Goal: Task Accomplishment & Management: Complete application form

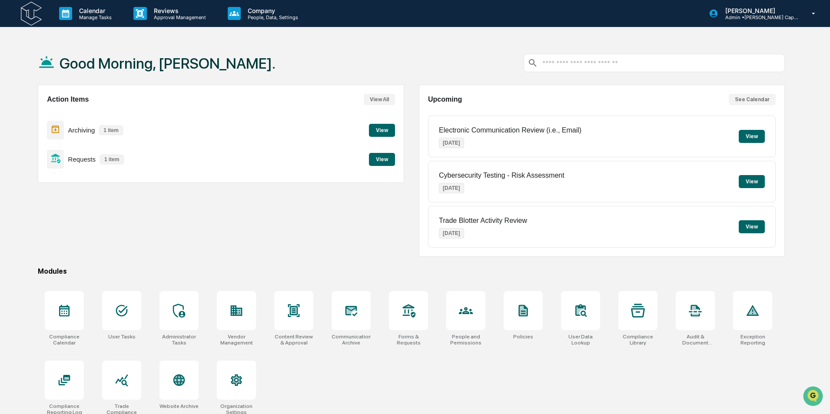
click at [385, 160] on button "View" at bounding box center [382, 159] width 26 height 13
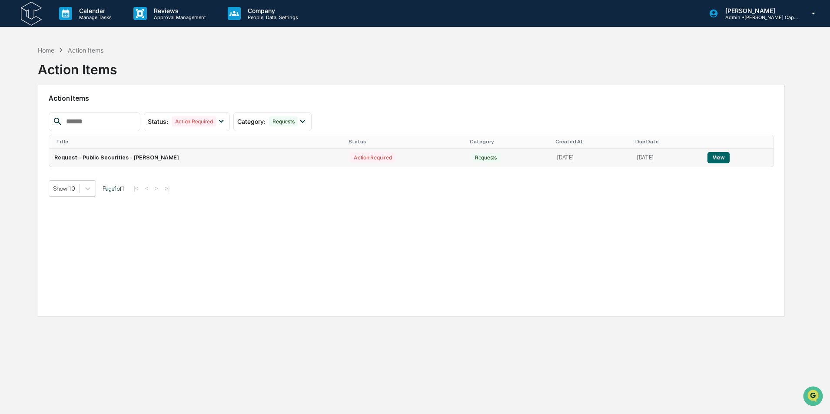
click at [725, 156] on button "View" at bounding box center [718, 157] width 22 height 11
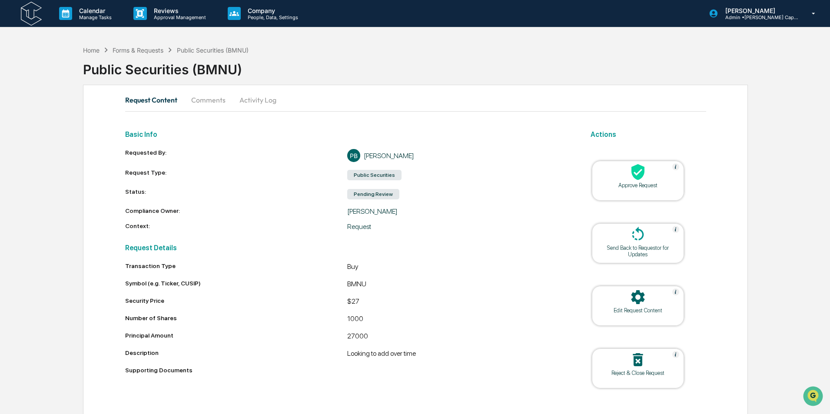
click at [639, 170] on icon at bounding box center [637, 172] width 13 height 16
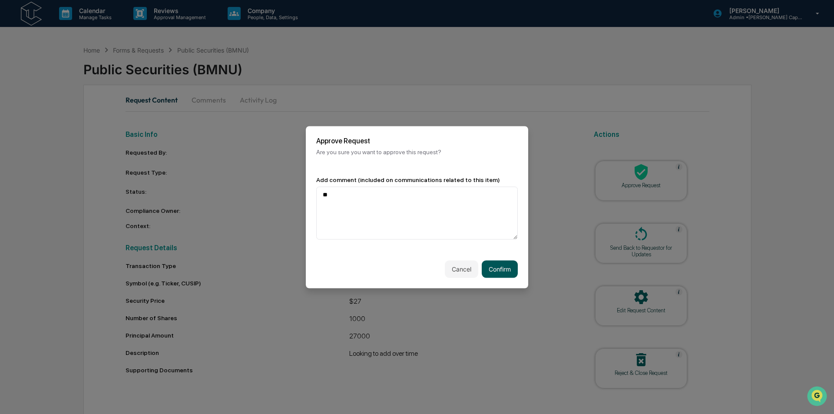
type textarea "**"
click at [506, 270] on button "Confirm" at bounding box center [500, 268] width 36 height 17
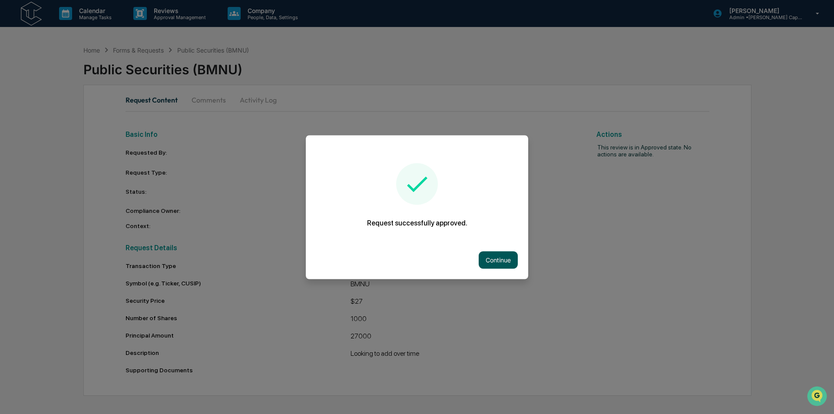
click at [493, 256] on button "Continue" at bounding box center [498, 259] width 39 height 17
